Goal: Task Accomplishment & Management: Complete application form

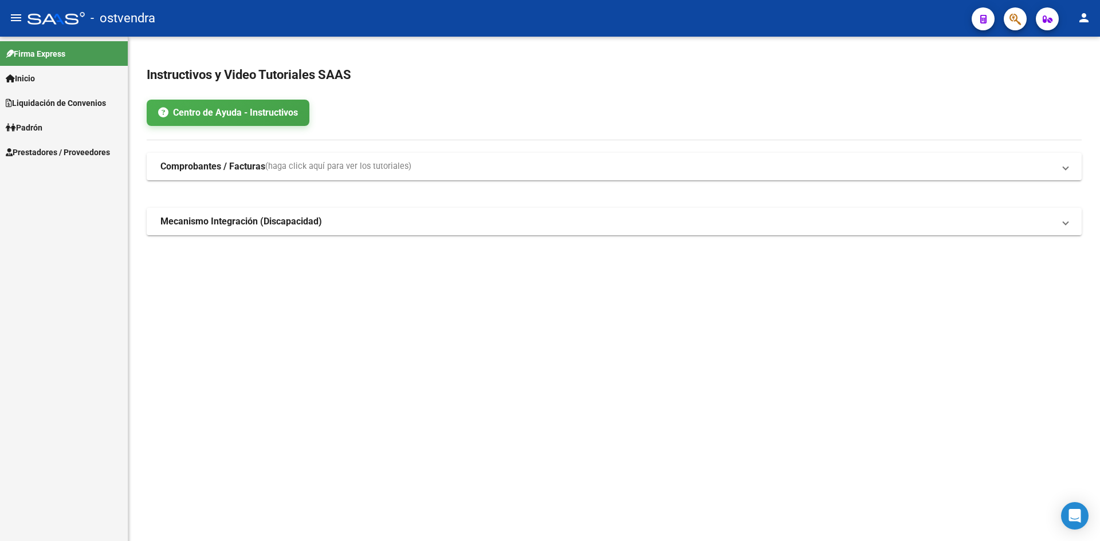
click at [69, 148] on span "Prestadores / Proveedores" at bounding box center [58, 152] width 104 height 13
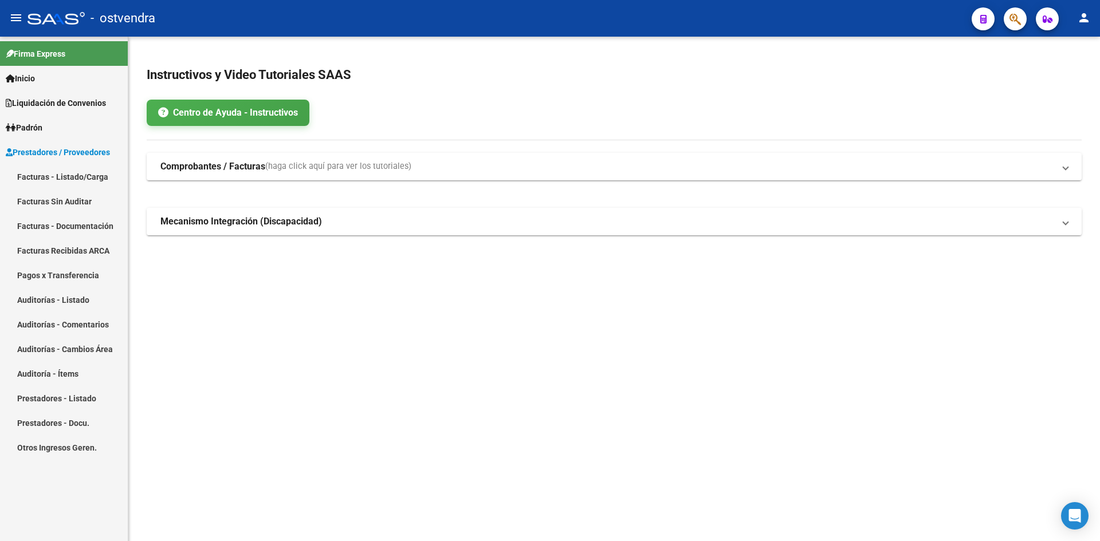
click at [64, 175] on link "Facturas - Listado/Carga" at bounding box center [64, 176] width 128 height 25
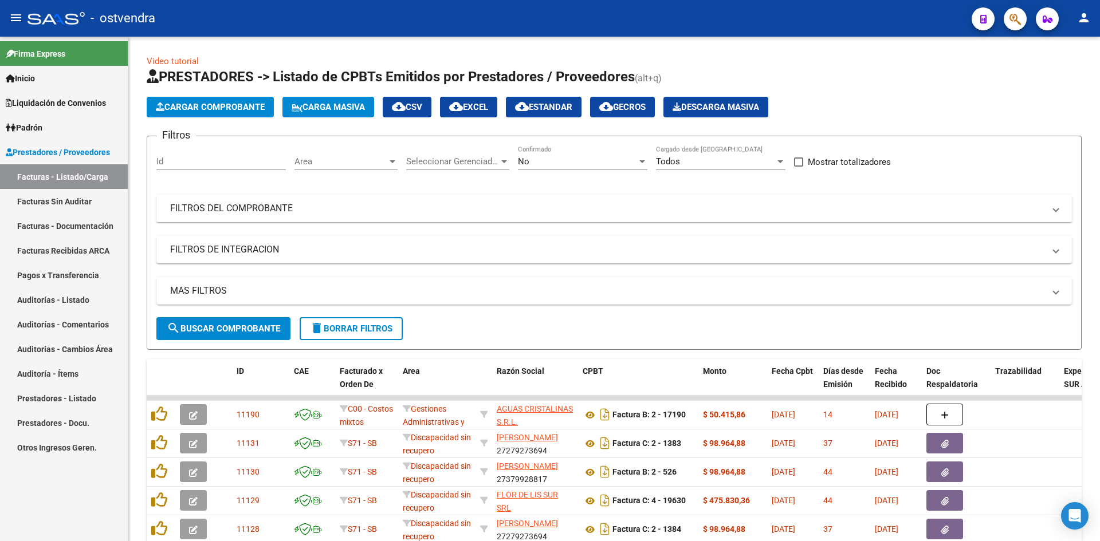
click at [221, 109] on span "Cargar Comprobante" at bounding box center [210, 107] width 109 height 10
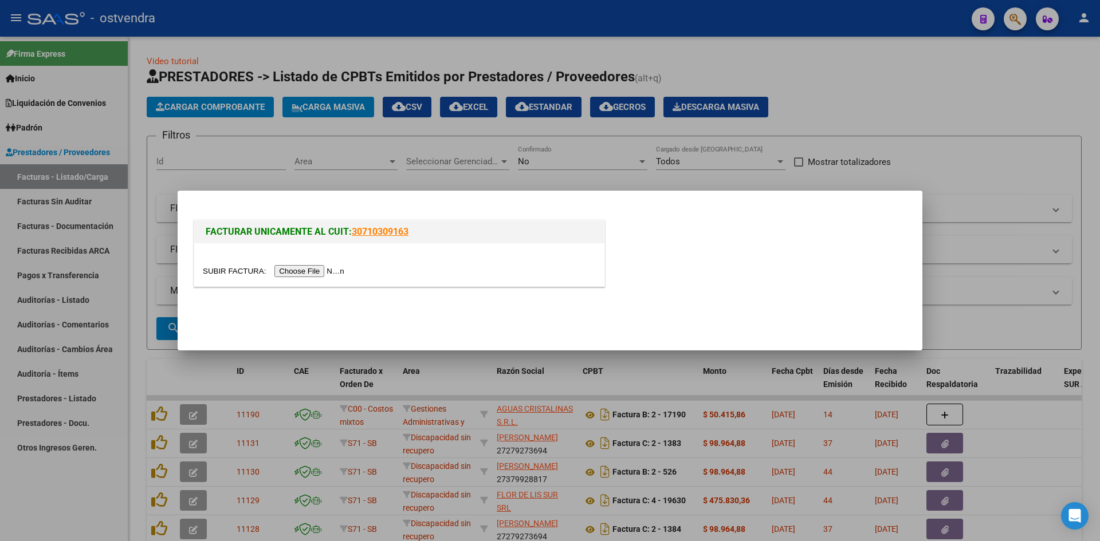
click at [285, 266] on input "file" at bounding box center [275, 271] width 145 height 12
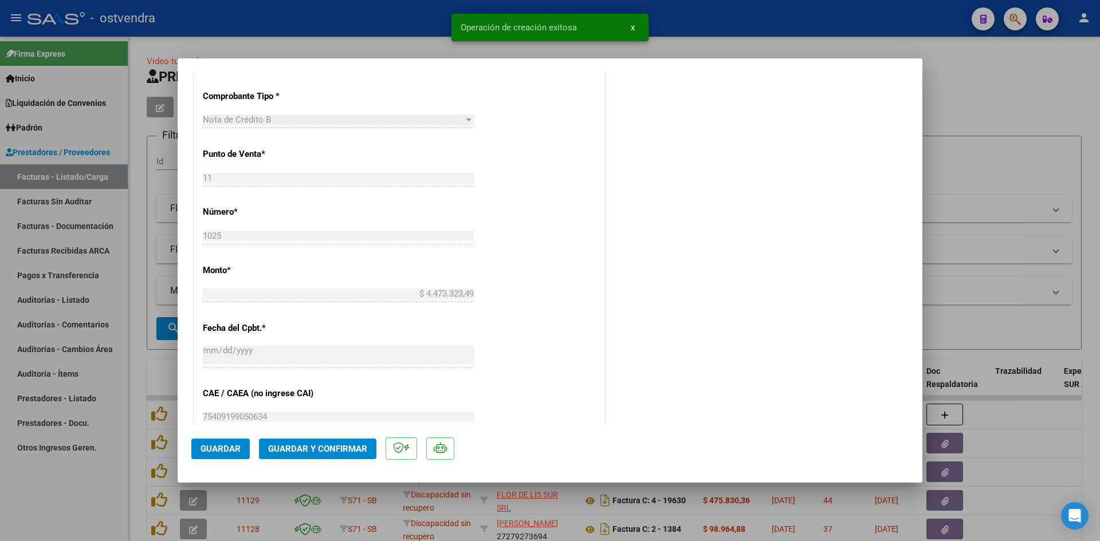
scroll to position [687, 0]
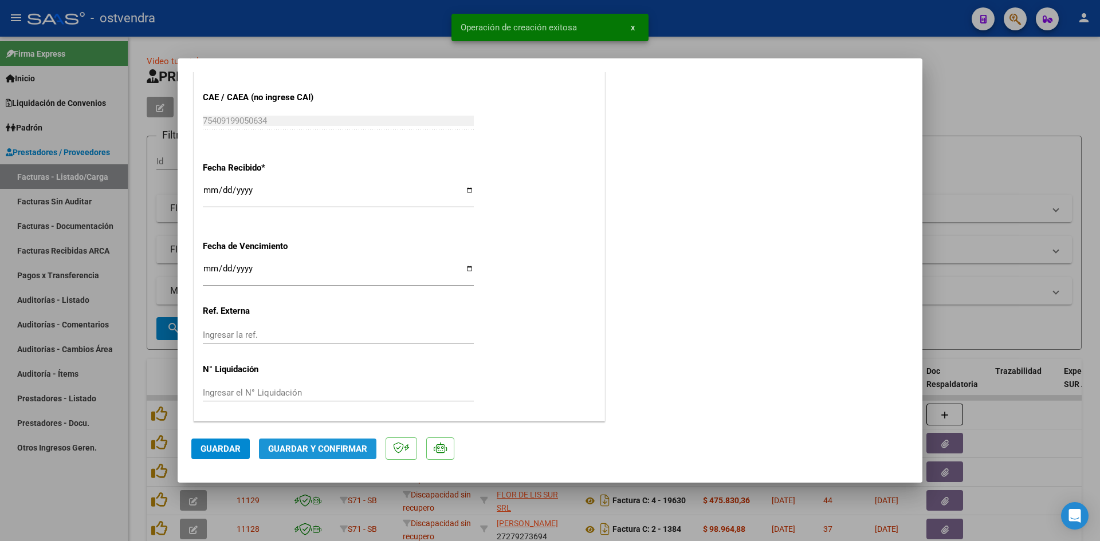
click at [333, 446] on span "Guardar y Confirmar" at bounding box center [317, 449] width 99 height 10
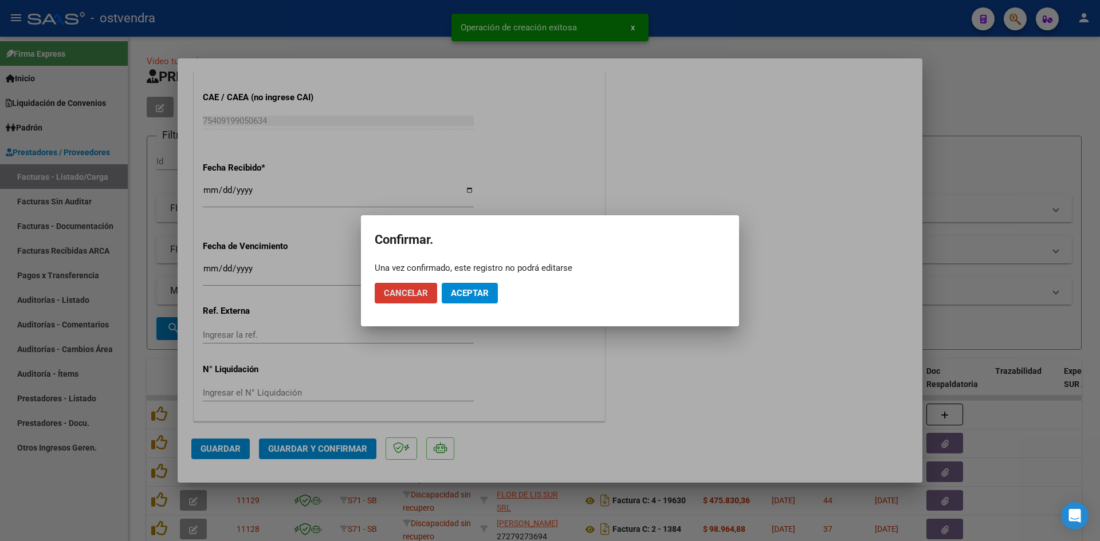
click at [472, 293] on span "Aceptar" at bounding box center [470, 293] width 38 height 10
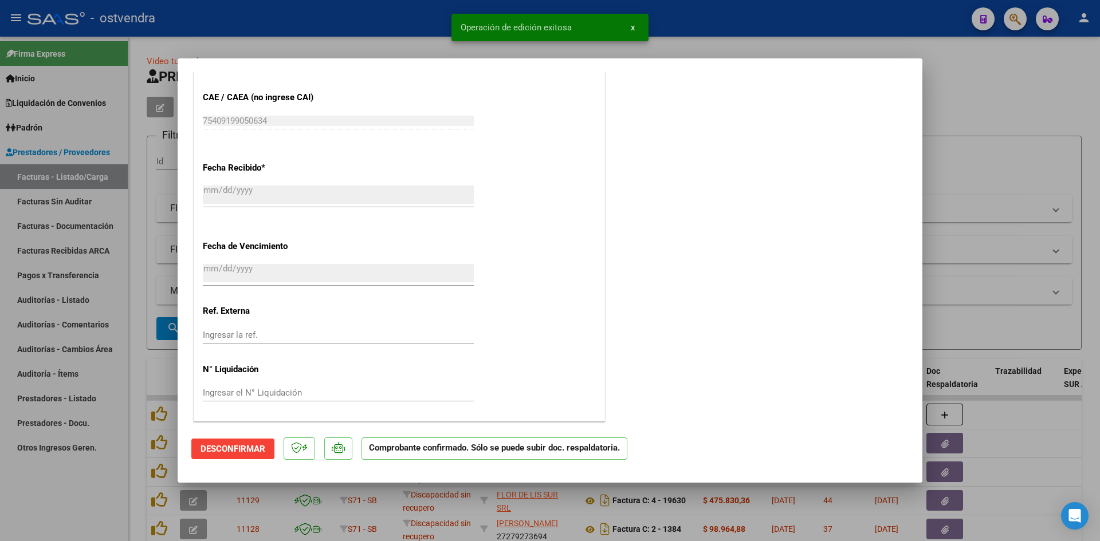
click at [170, 144] on div at bounding box center [550, 270] width 1100 height 541
type input "$ 0,00"
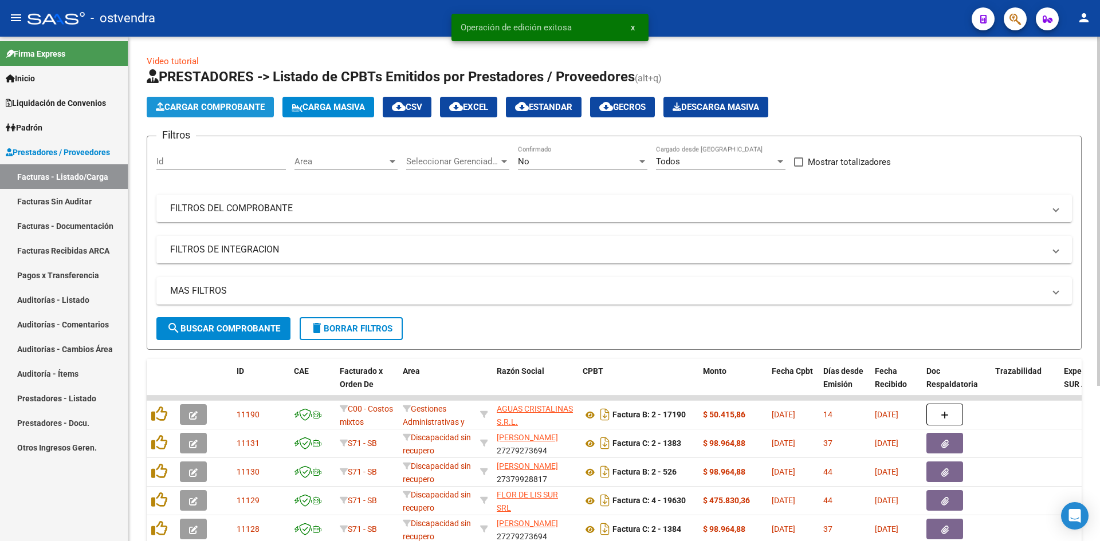
click at [194, 109] on span "Cargar Comprobante" at bounding box center [210, 107] width 109 height 10
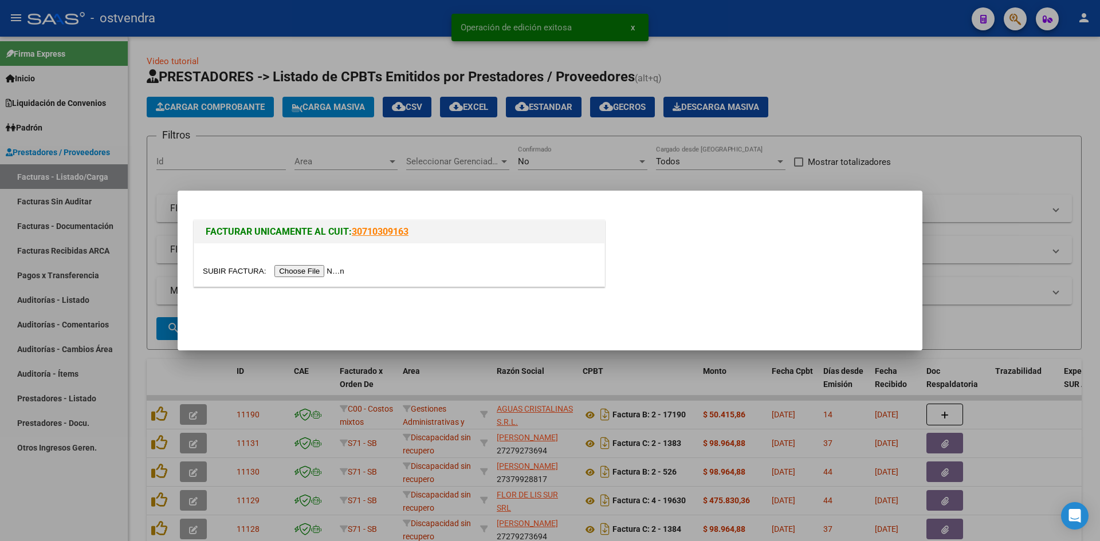
click at [297, 274] on input "file" at bounding box center [275, 271] width 145 height 12
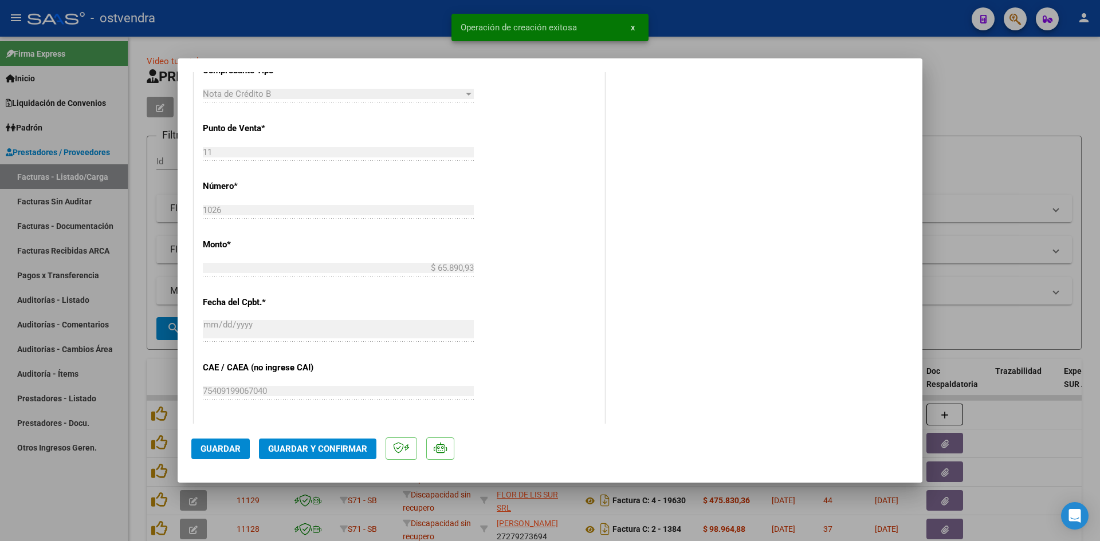
scroll to position [687, 0]
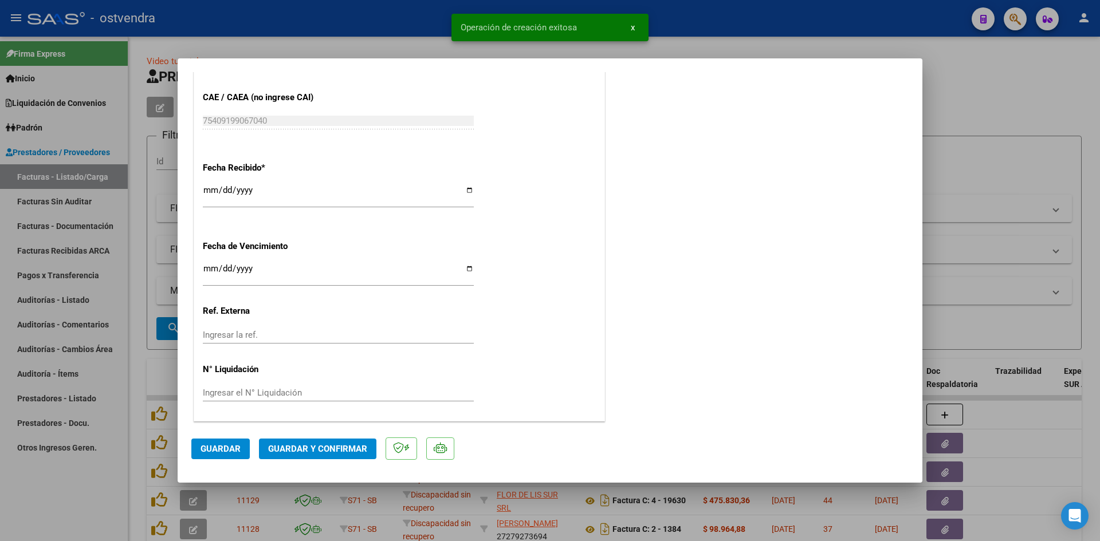
click at [349, 446] on span "Guardar y Confirmar" at bounding box center [317, 449] width 99 height 10
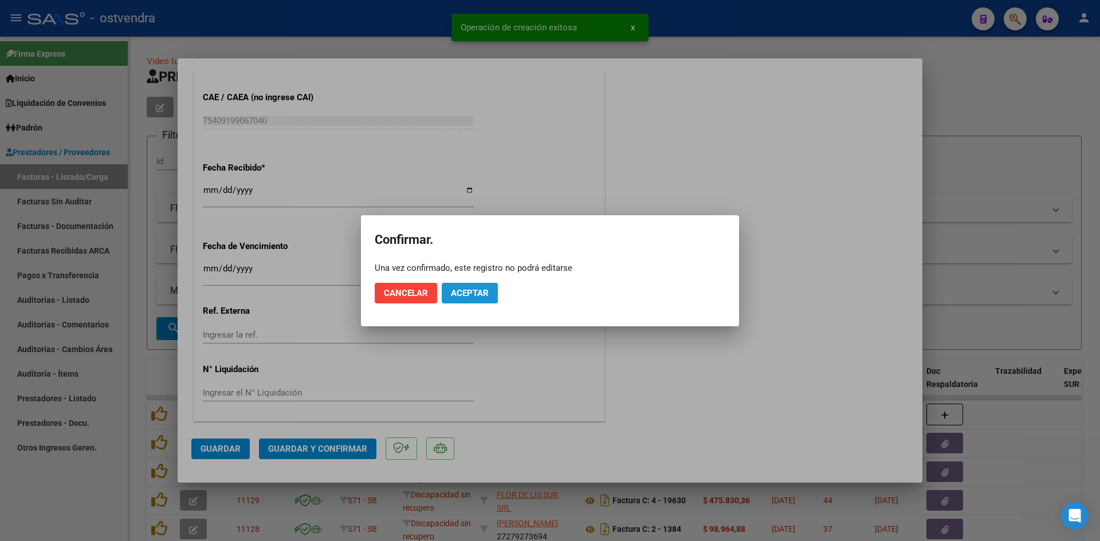
click at [485, 291] on span "Aceptar" at bounding box center [470, 293] width 38 height 10
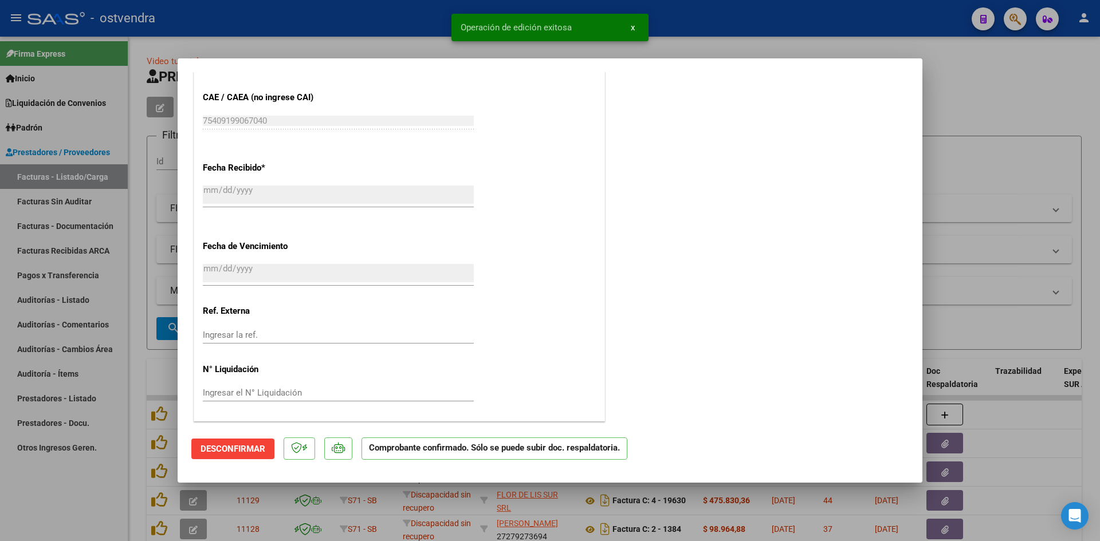
click at [937, 172] on div at bounding box center [550, 270] width 1100 height 541
type input "$ 0,00"
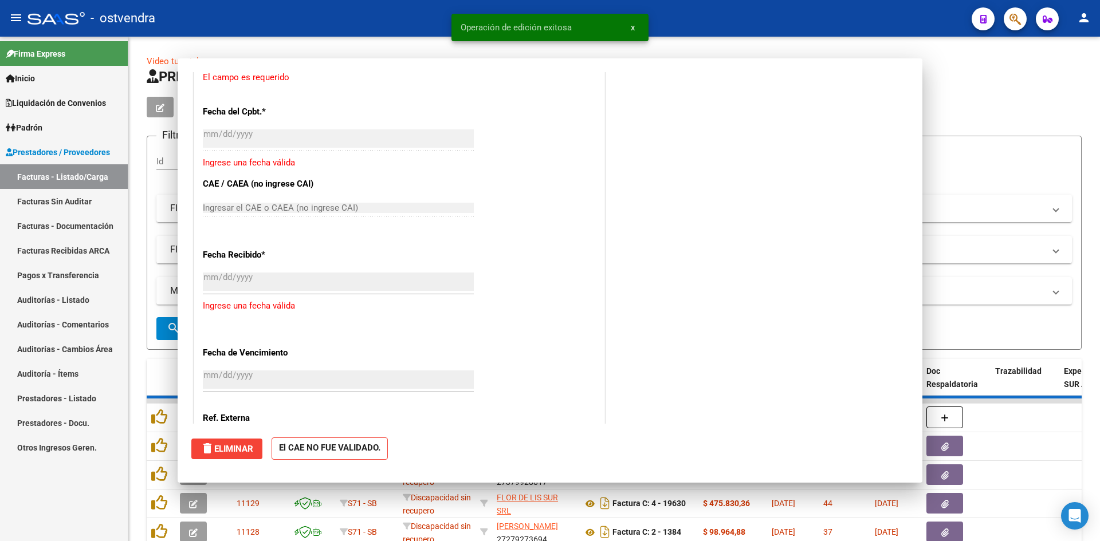
scroll to position [766, 0]
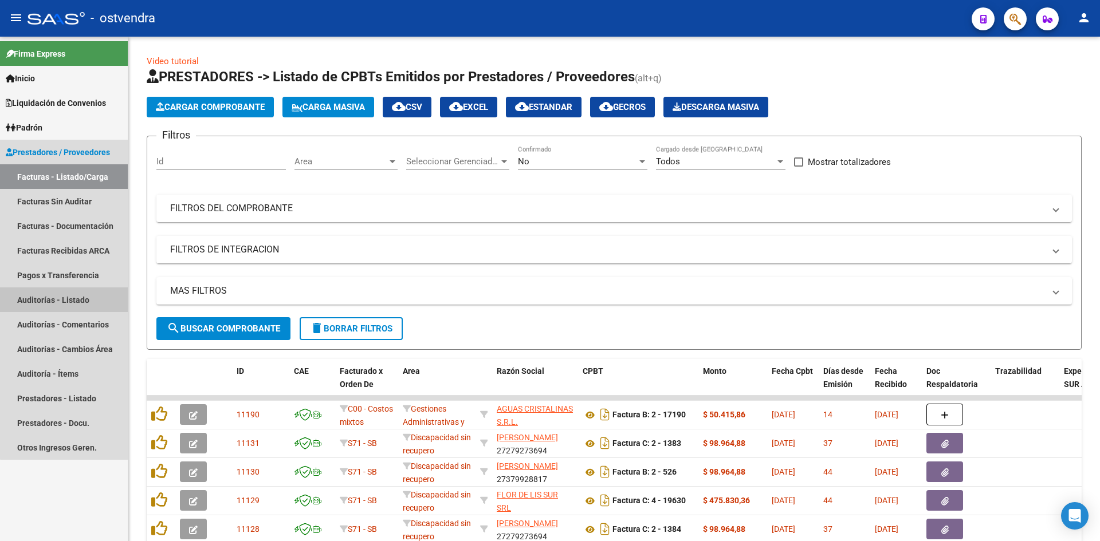
click at [95, 290] on link "Auditorías - Listado" at bounding box center [64, 300] width 128 height 25
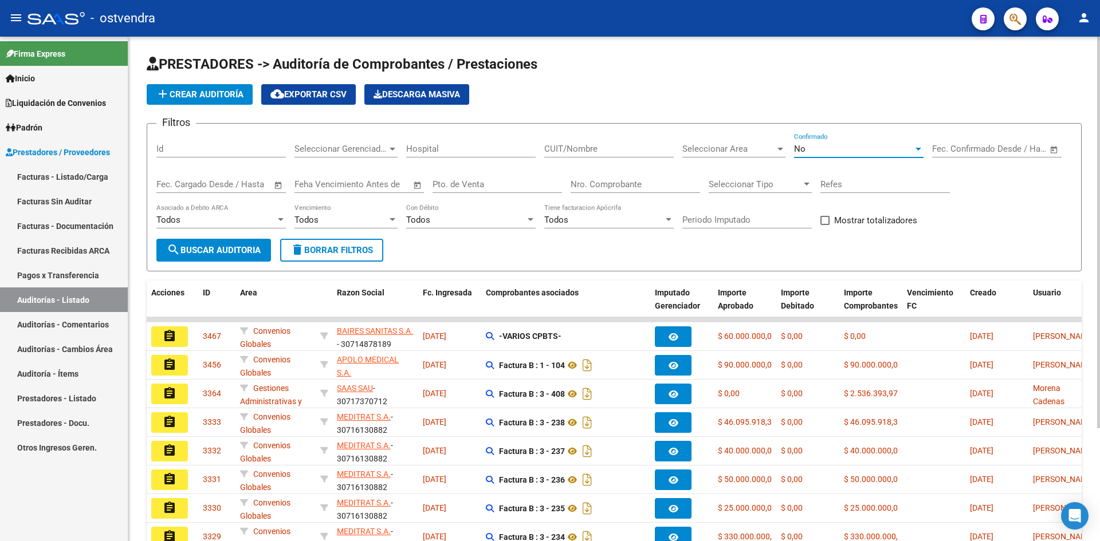
click at [855, 150] on div "No" at bounding box center [853, 149] width 119 height 10
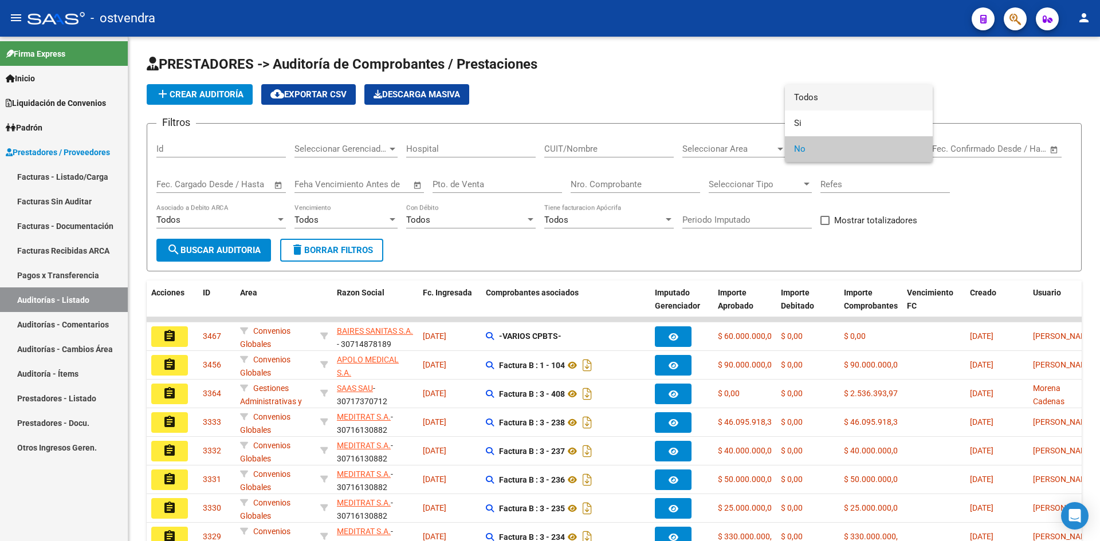
click at [832, 104] on span "Todos" at bounding box center [858, 98] width 129 height 26
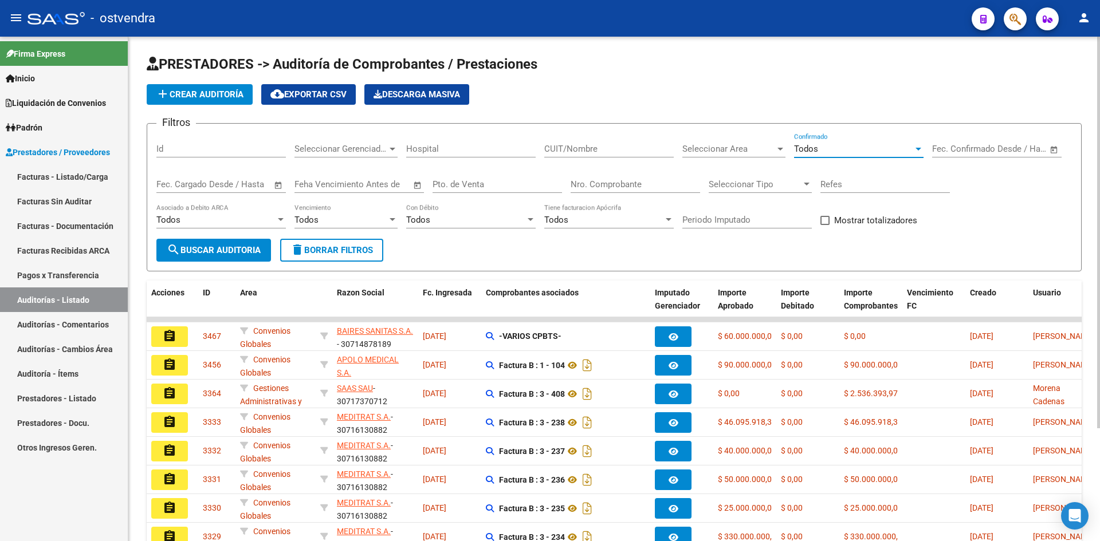
click at [667, 186] on input "Nro. Comprobante" at bounding box center [635, 184] width 129 height 10
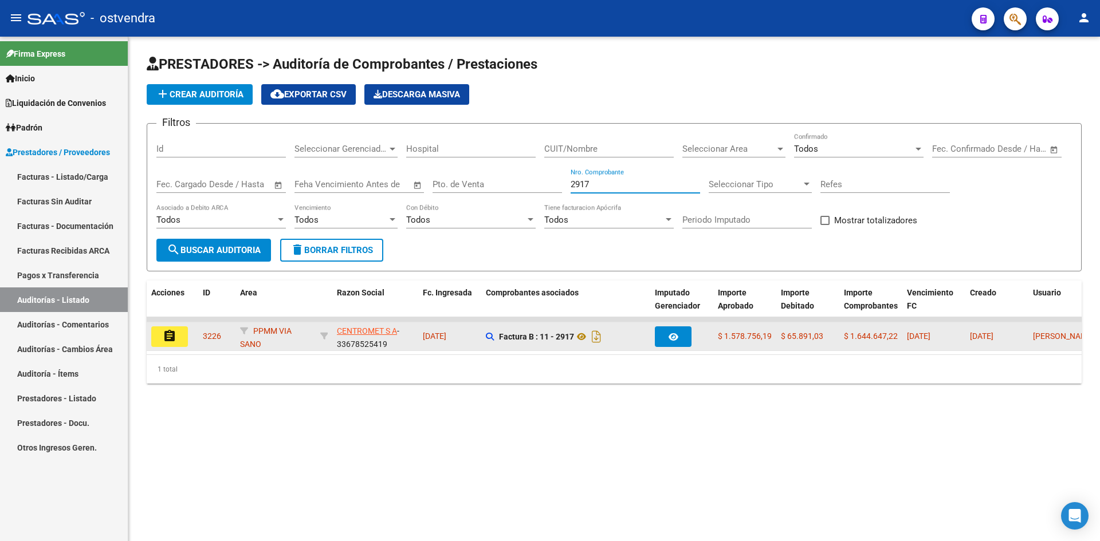
type input "2917"
click at [181, 333] on button "assignment" at bounding box center [169, 337] width 37 height 21
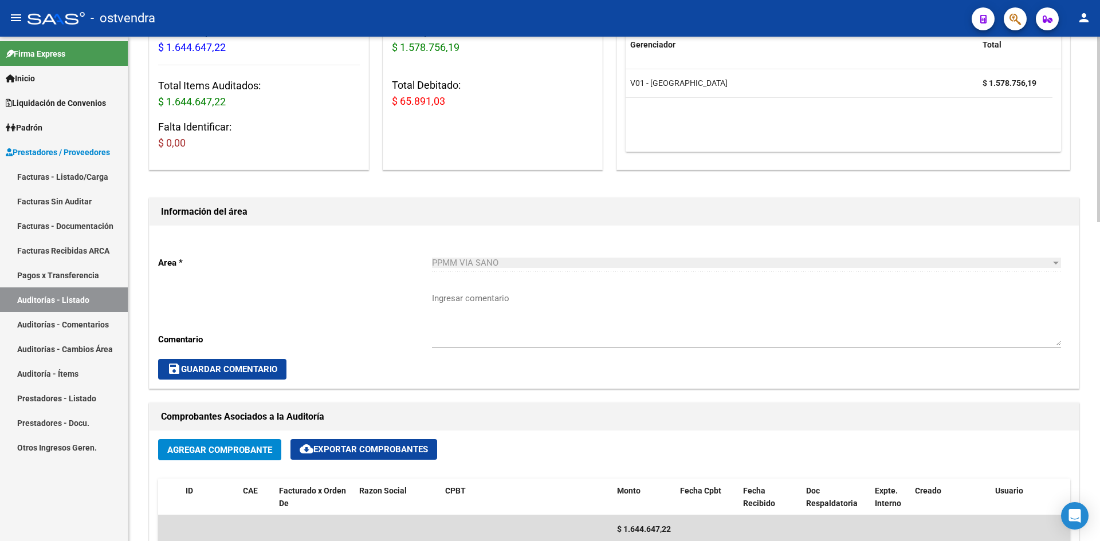
scroll to position [401, 0]
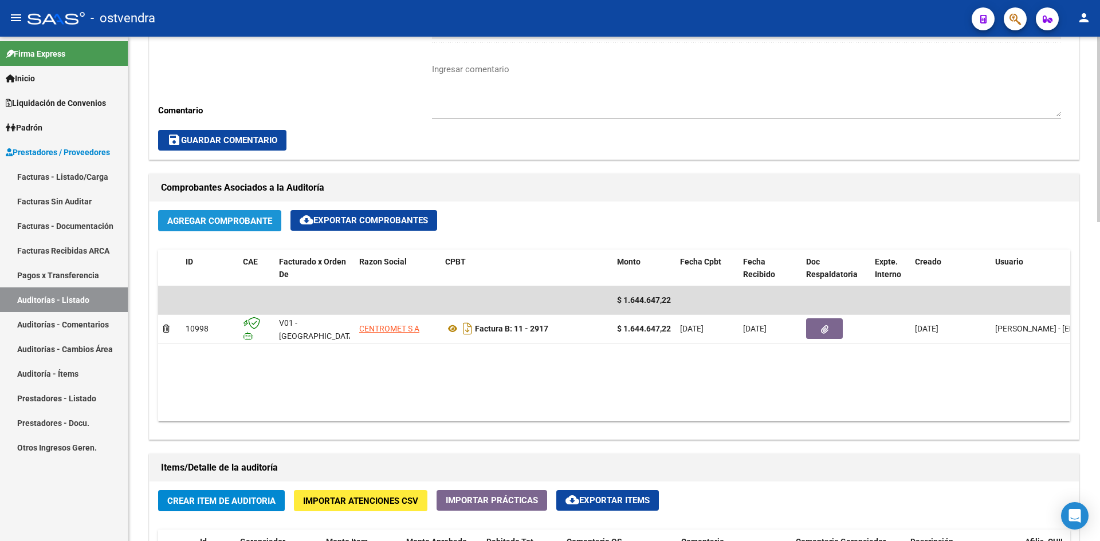
click at [244, 225] on span "Agregar Comprobante" at bounding box center [219, 221] width 105 height 10
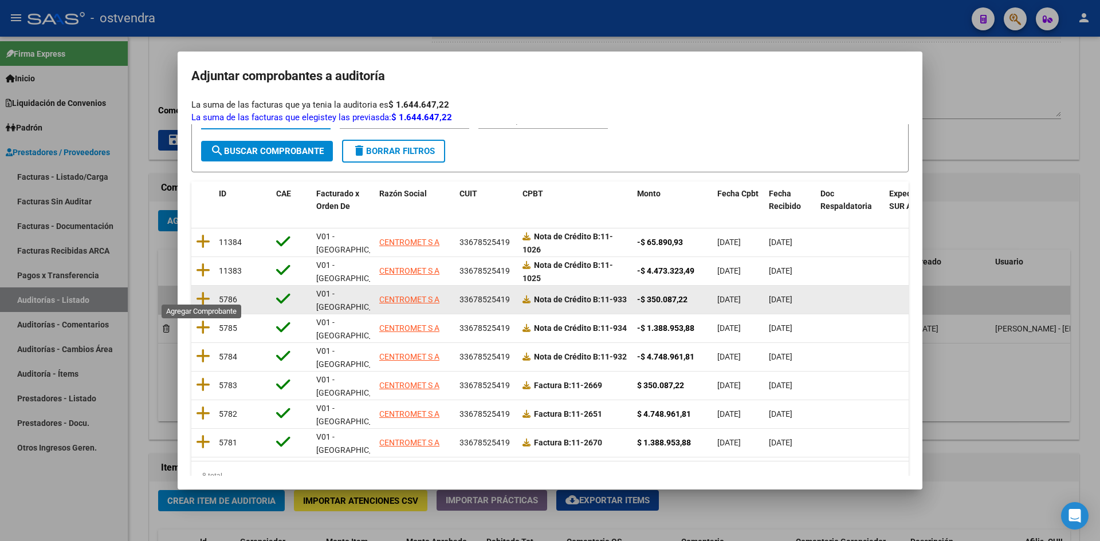
scroll to position [68, 0]
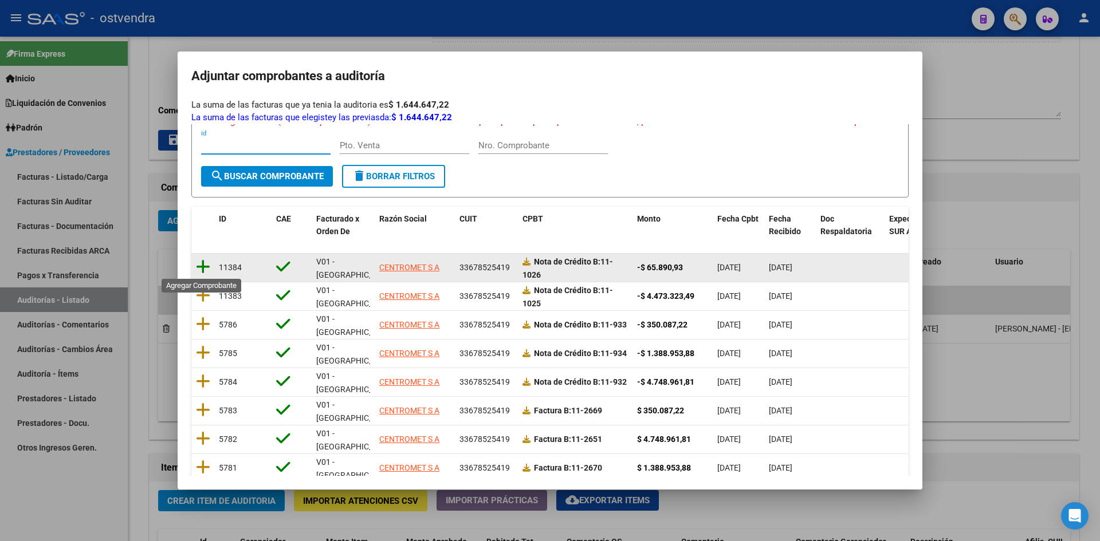
click at [207, 266] on icon at bounding box center [203, 267] width 14 height 16
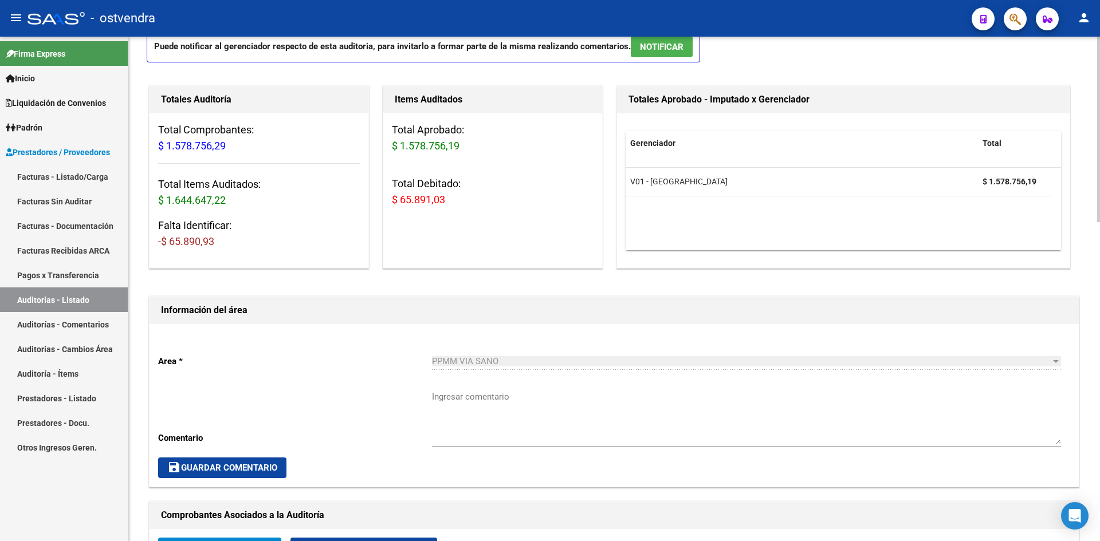
scroll to position [0, 0]
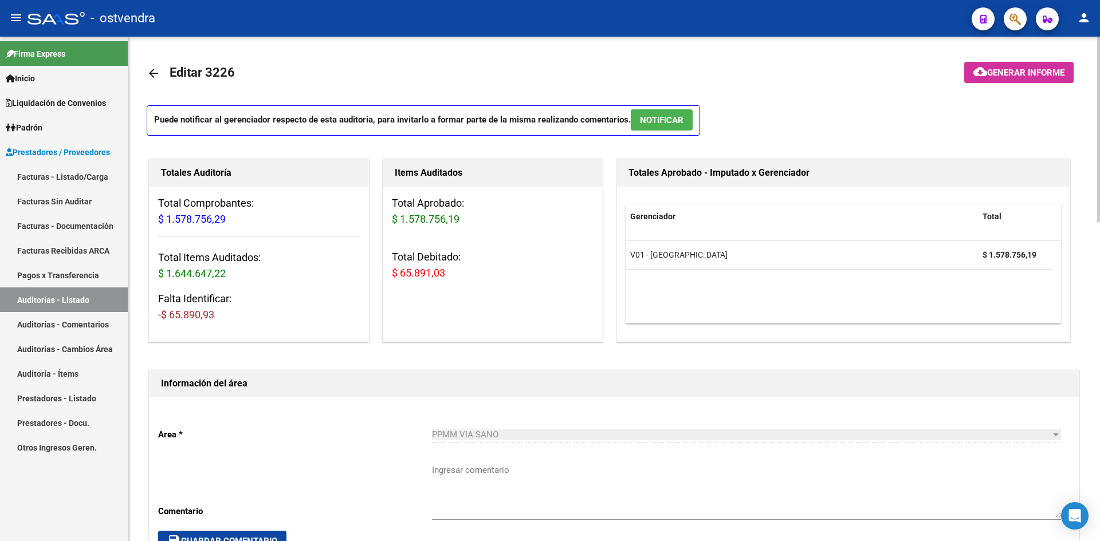
click at [151, 70] on mat-icon "arrow_back" at bounding box center [154, 73] width 14 height 14
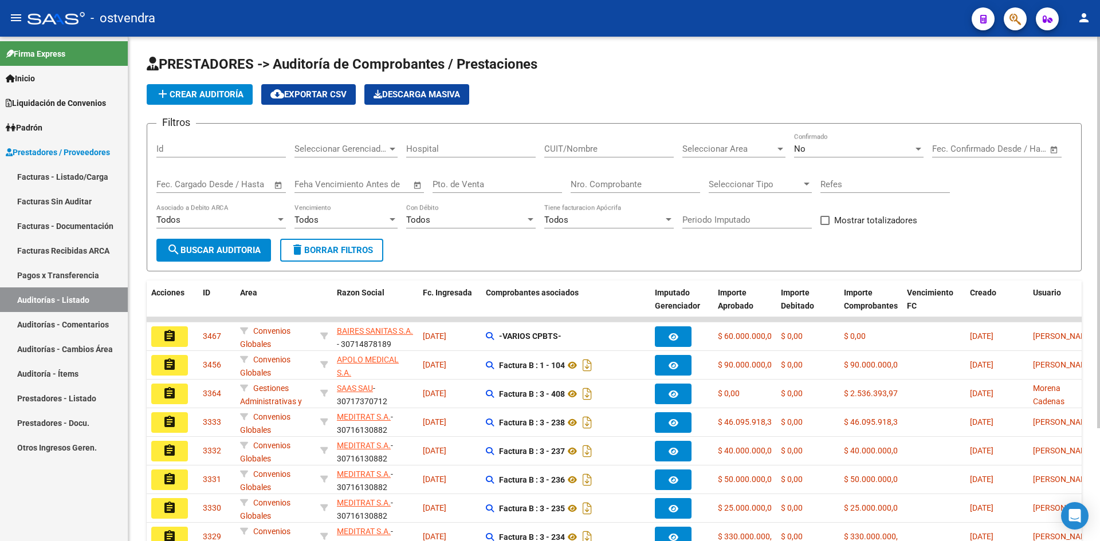
click at [790, 148] on app-drop-down-list "Seleccionar Area Seleccionar Area" at bounding box center [738, 151] width 112 height 36
click at [805, 147] on span "No" at bounding box center [799, 149] width 11 height 10
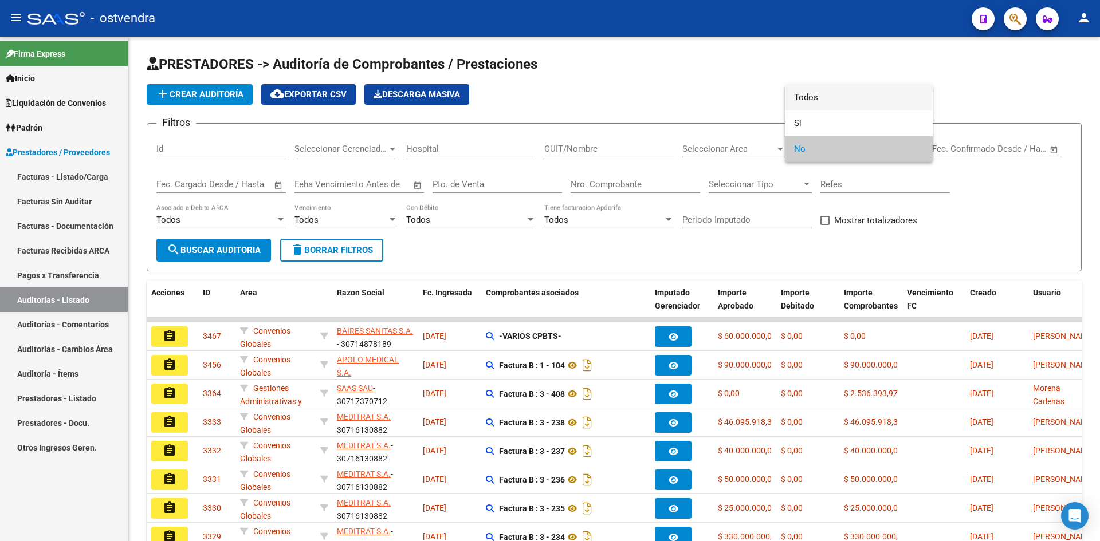
click at [814, 93] on span "Todos" at bounding box center [858, 98] width 129 height 26
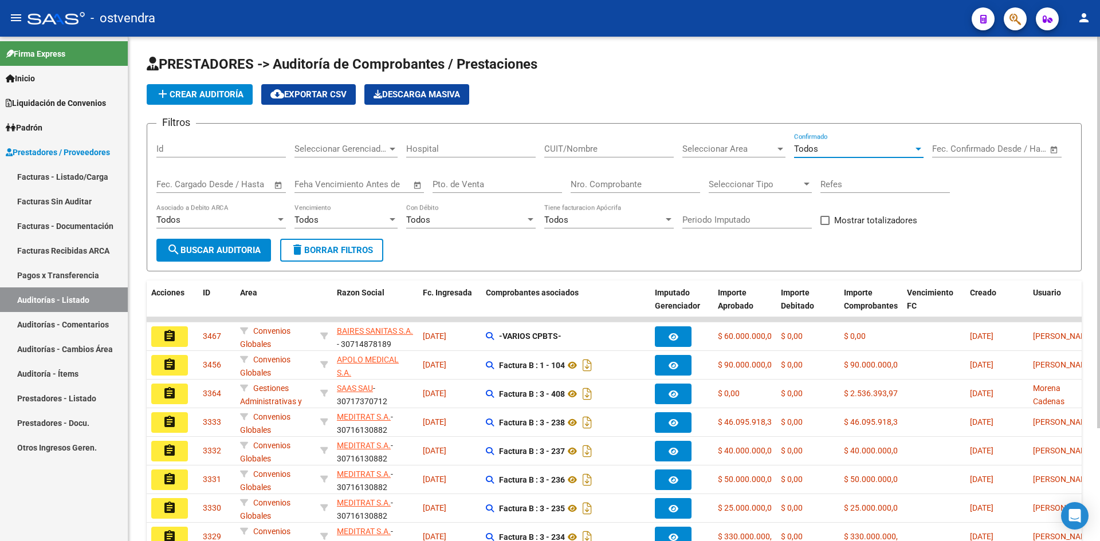
click at [605, 187] on input "Nro. Comprobante" at bounding box center [635, 184] width 129 height 10
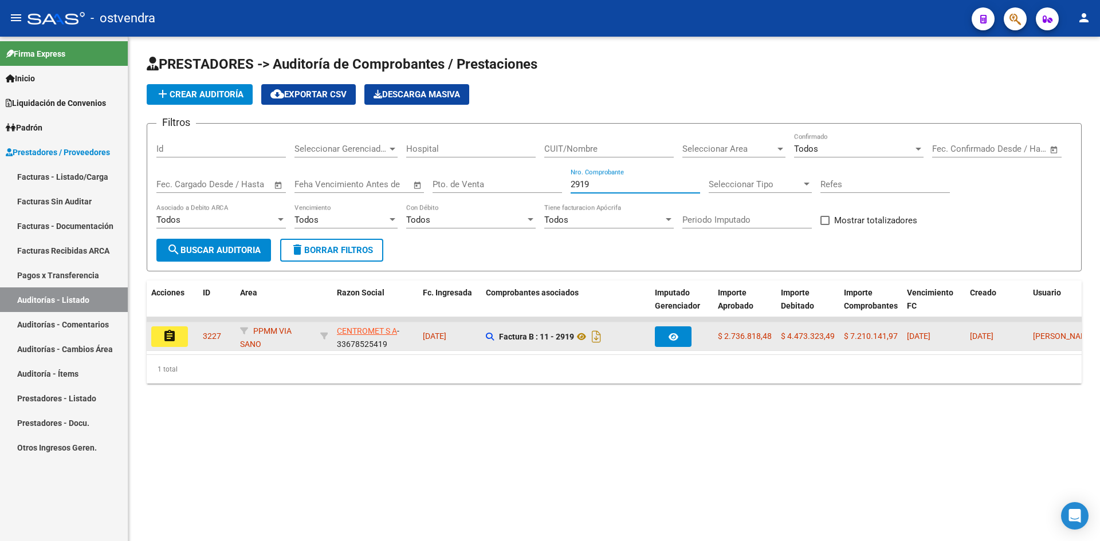
type input "2919"
click at [179, 330] on button "assignment" at bounding box center [169, 337] width 37 height 21
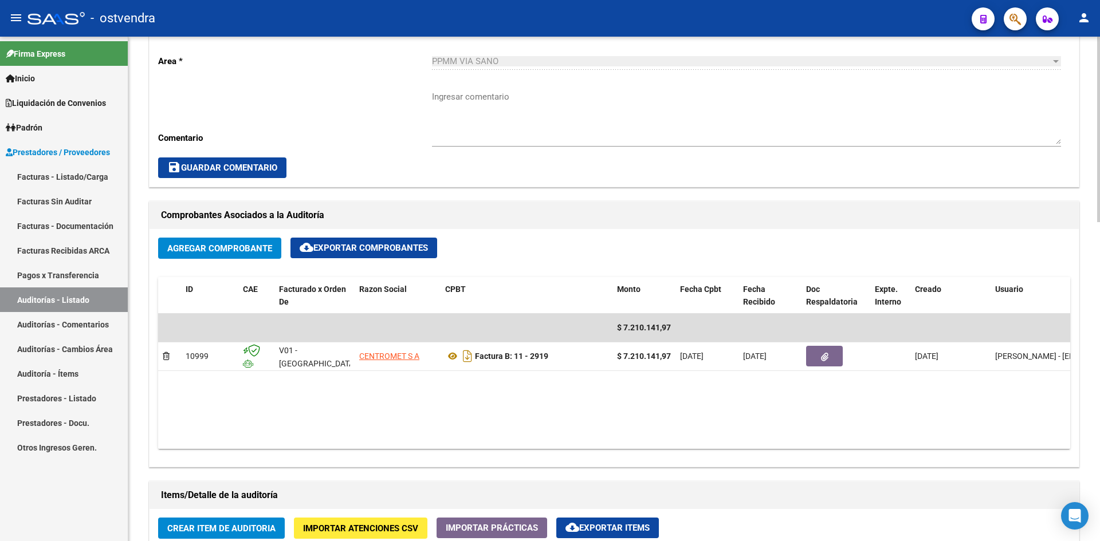
scroll to position [401, 0]
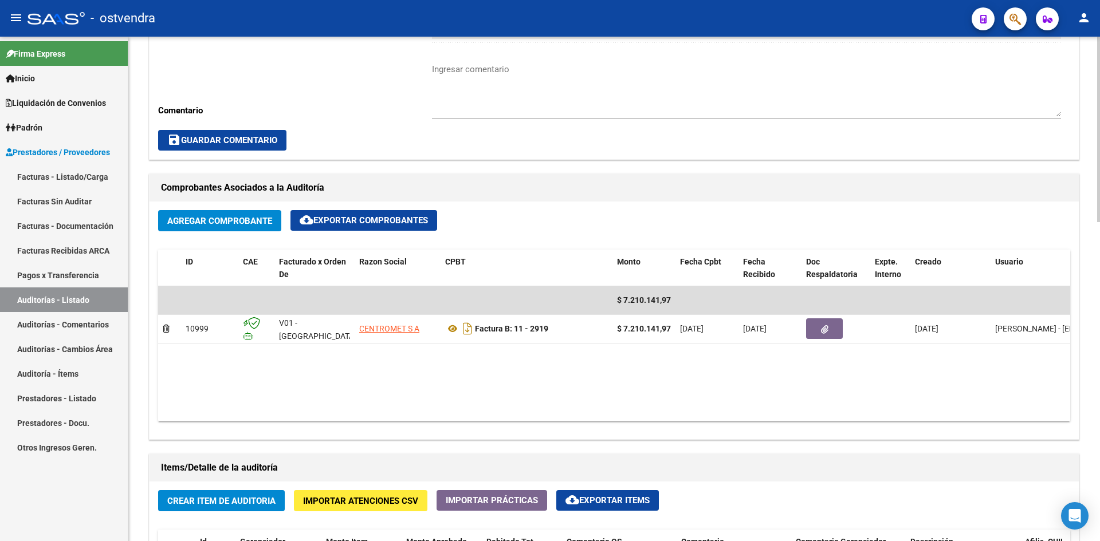
click at [202, 227] on button "Agregar Comprobante" at bounding box center [219, 220] width 123 height 21
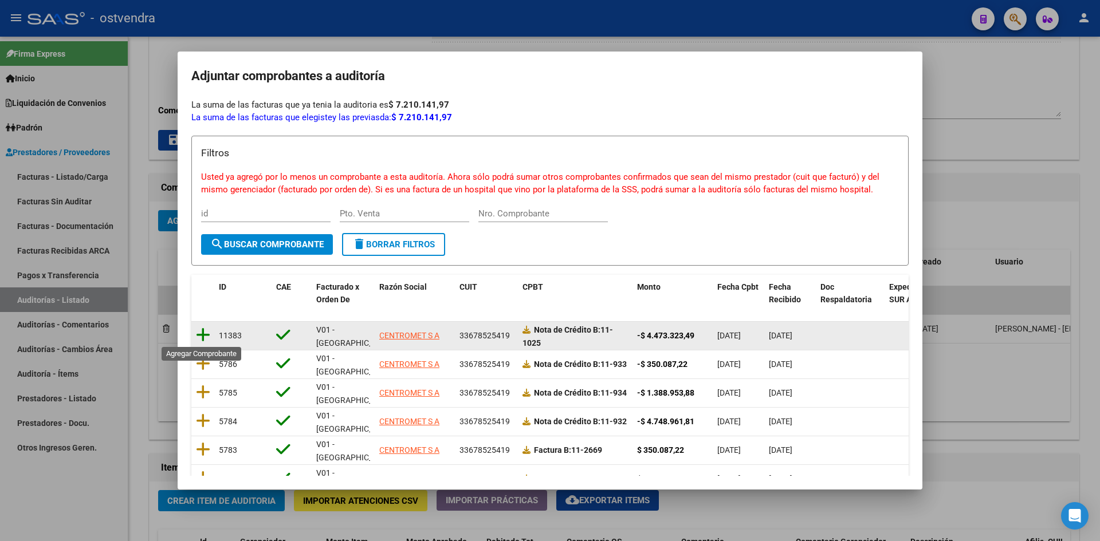
click at [200, 331] on icon at bounding box center [203, 335] width 14 height 16
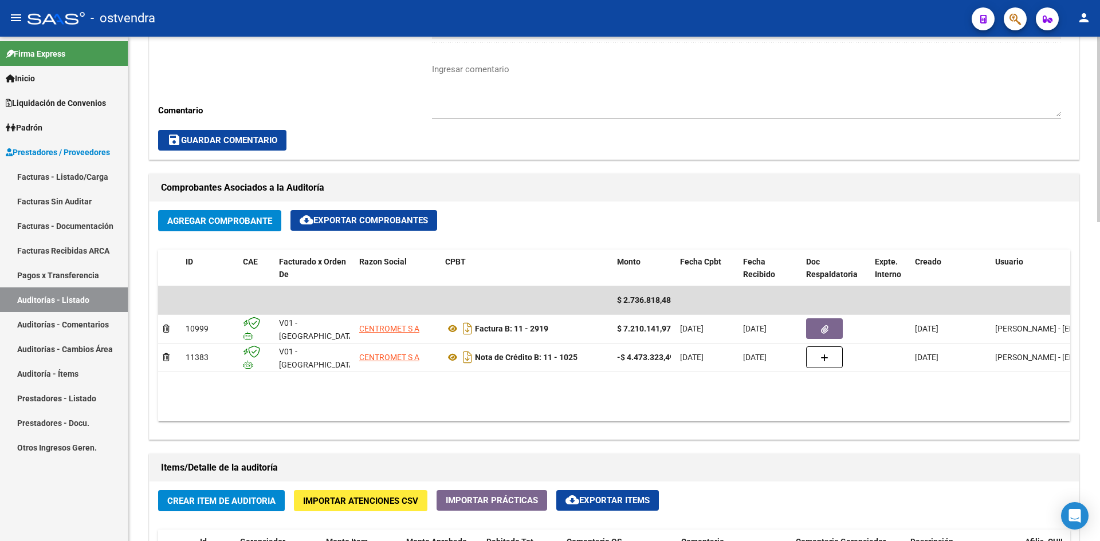
scroll to position [0, 0]
